Goal: Communication & Community: Answer question/provide support

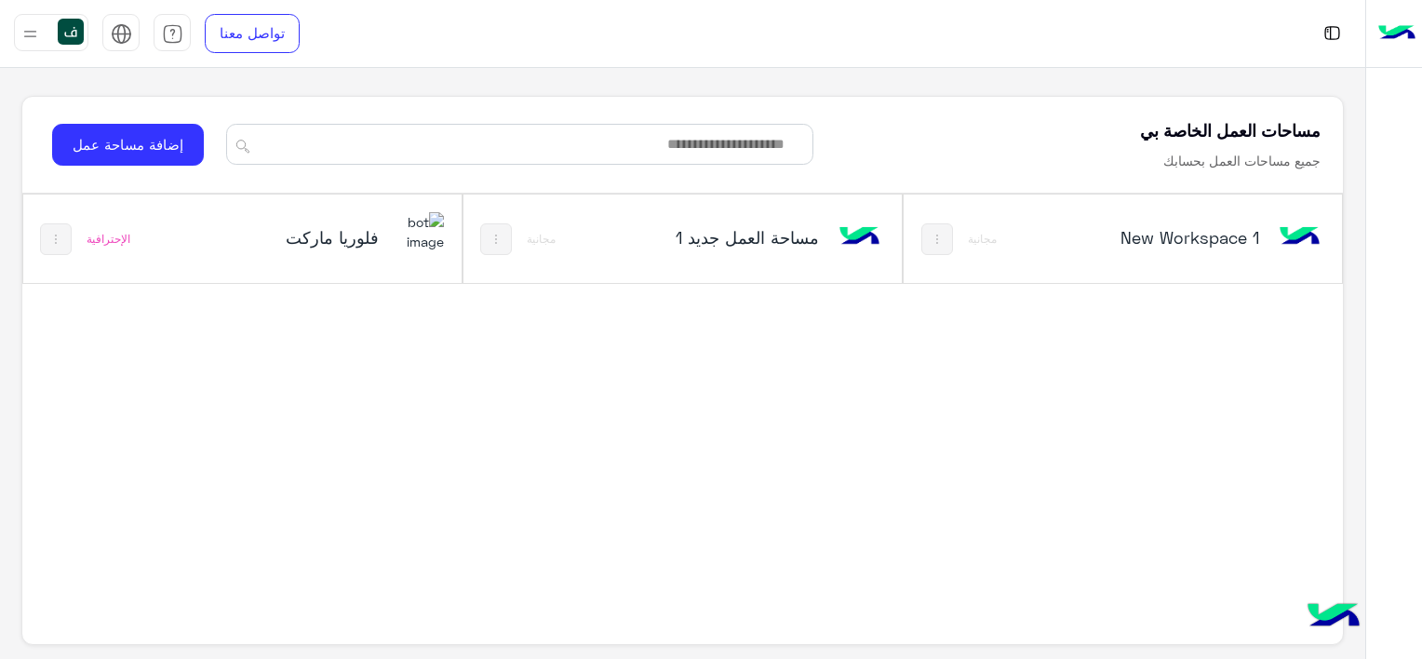
click at [397, 223] on img at bounding box center [419, 232] width 50 height 40
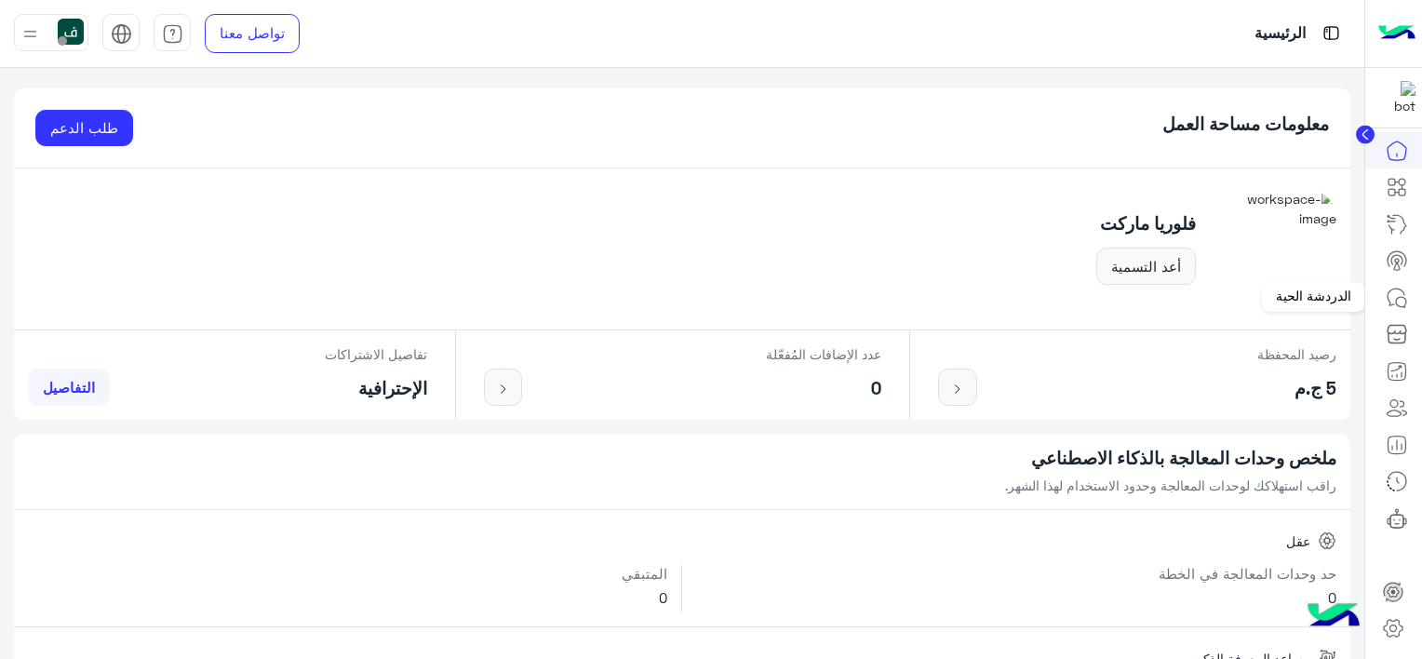
click at [1403, 287] on icon at bounding box center [1396, 298] width 22 height 22
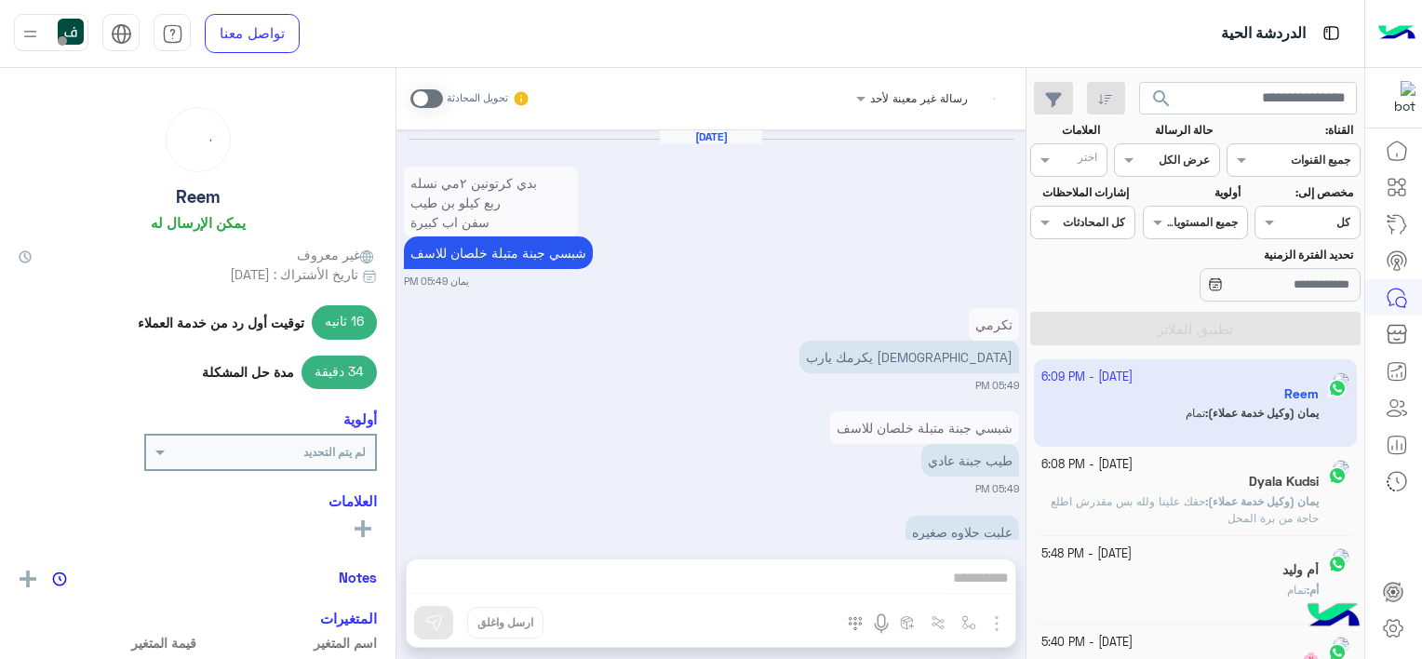
scroll to position [1818, 0]
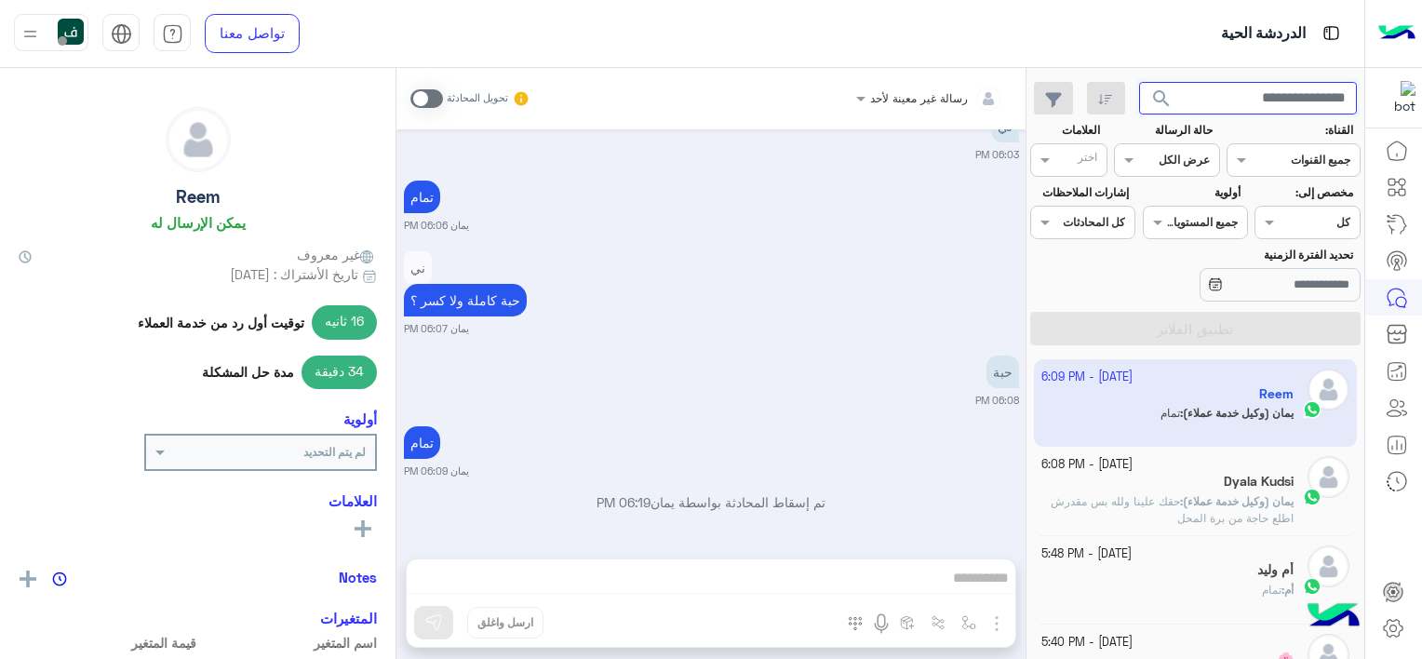
click at [1248, 93] on input "text" at bounding box center [1248, 98] width 219 height 33
click at [1139, 82] on button "search" at bounding box center [1162, 102] width 46 height 40
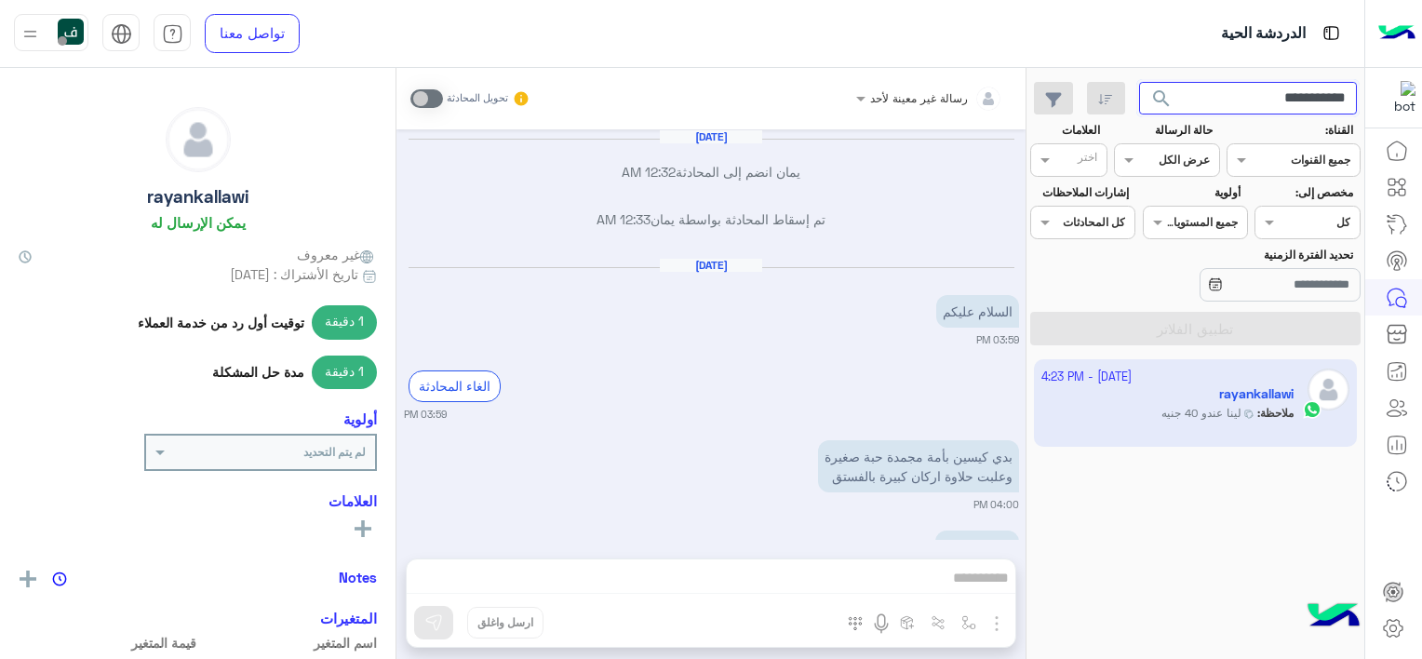
scroll to position [913, 0]
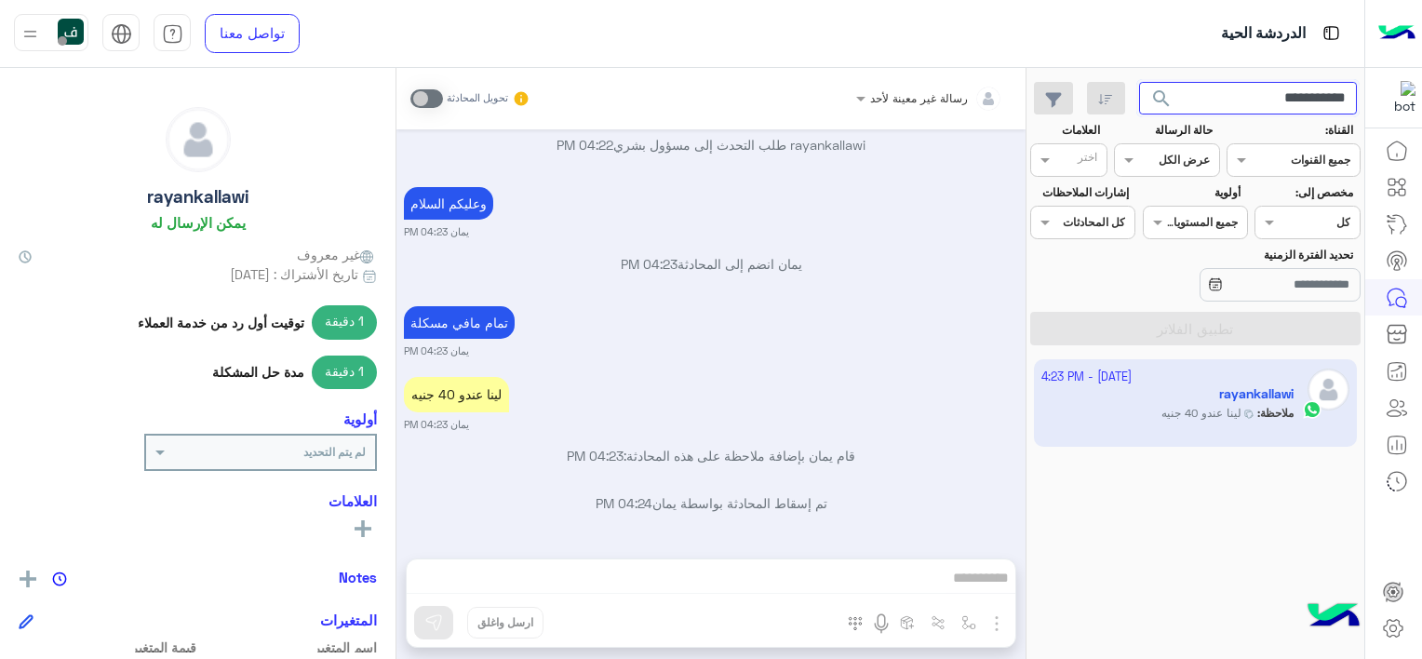
click at [1198, 104] on input "**********" at bounding box center [1248, 98] width 219 height 33
paste input "text"
type input "**********"
click at [1139, 82] on button "search" at bounding box center [1162, 102] width 46 height 40
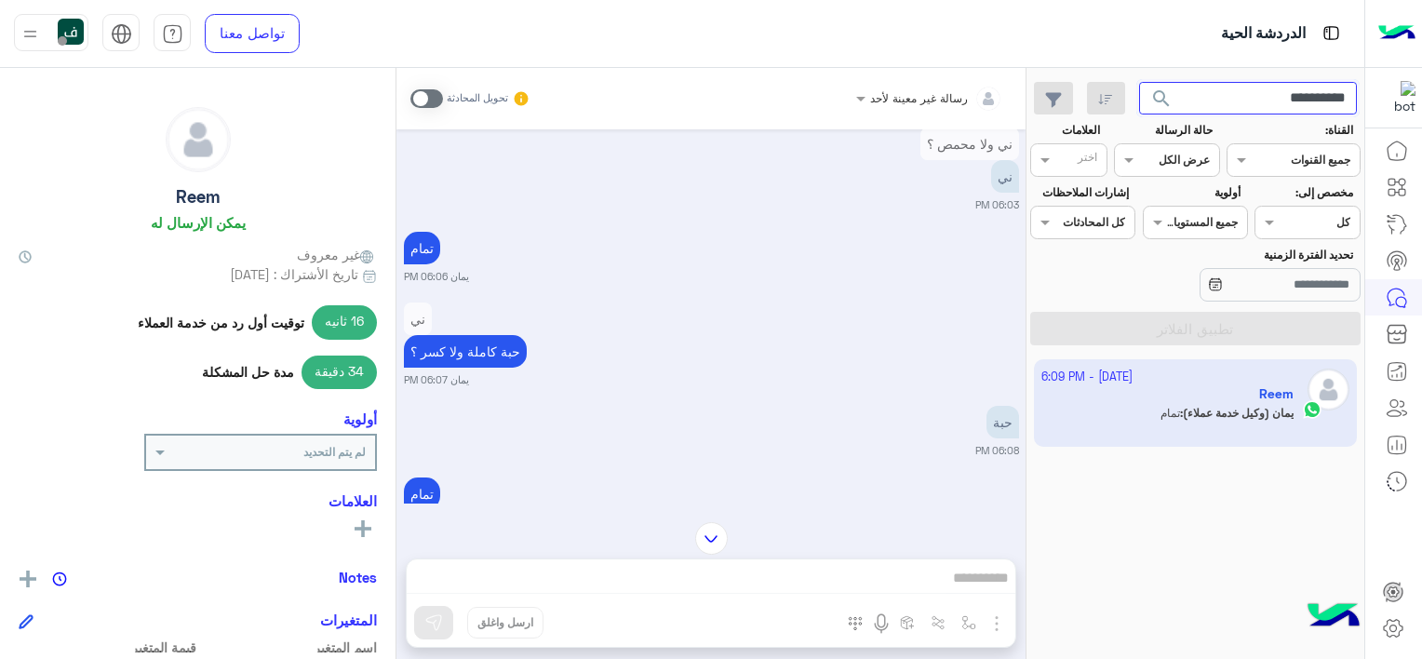
scroll to position [3399, 0]
